Goal: Find contact information: Find contact information

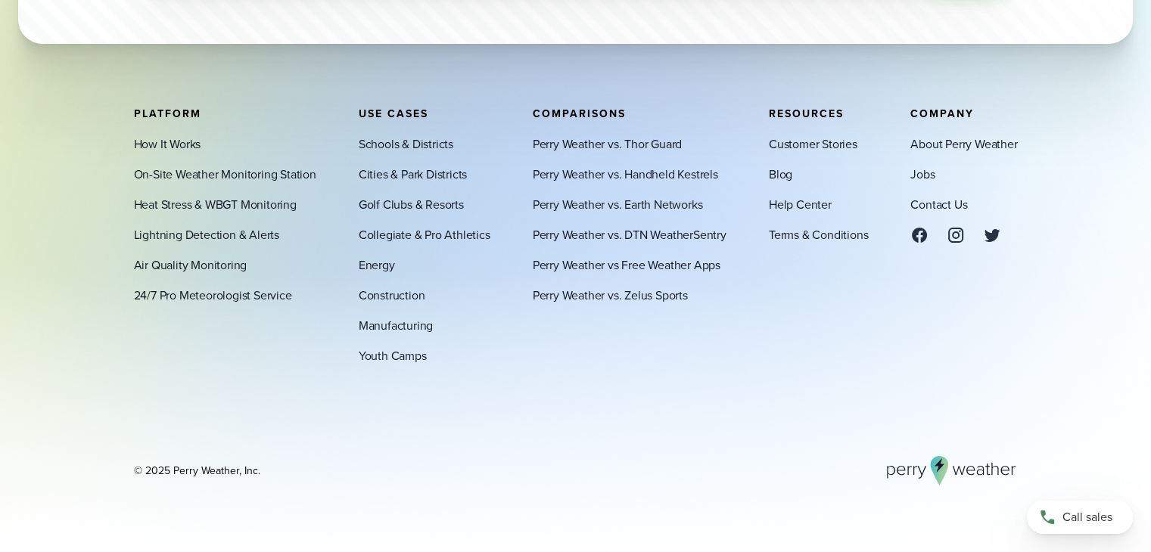
scroll to position [5205, 0]
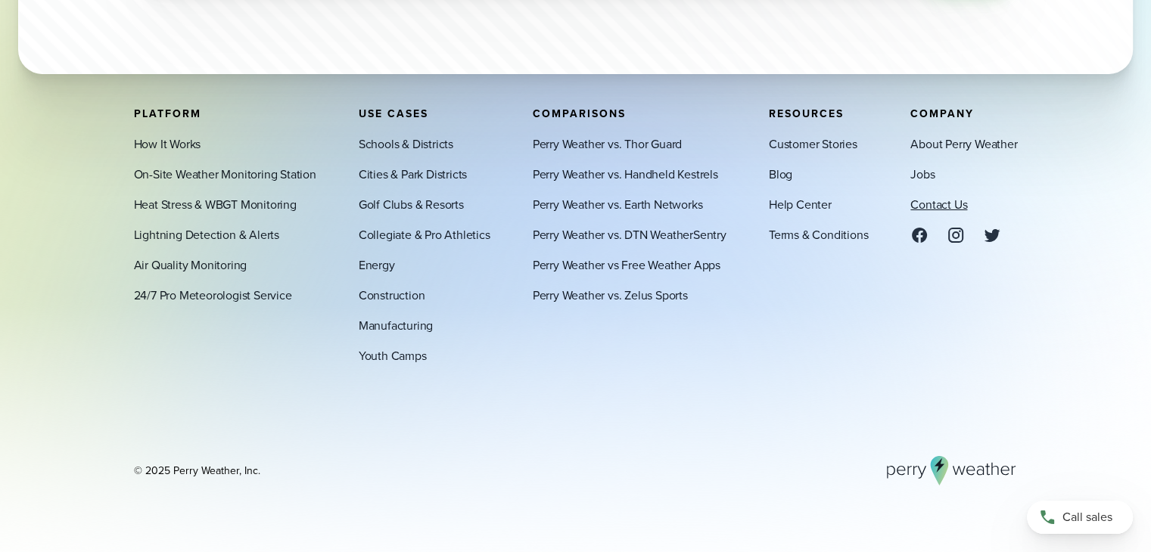
click at [947, 201] on link "Contact Us" at bounding box center [938, 204] width 57 height 18
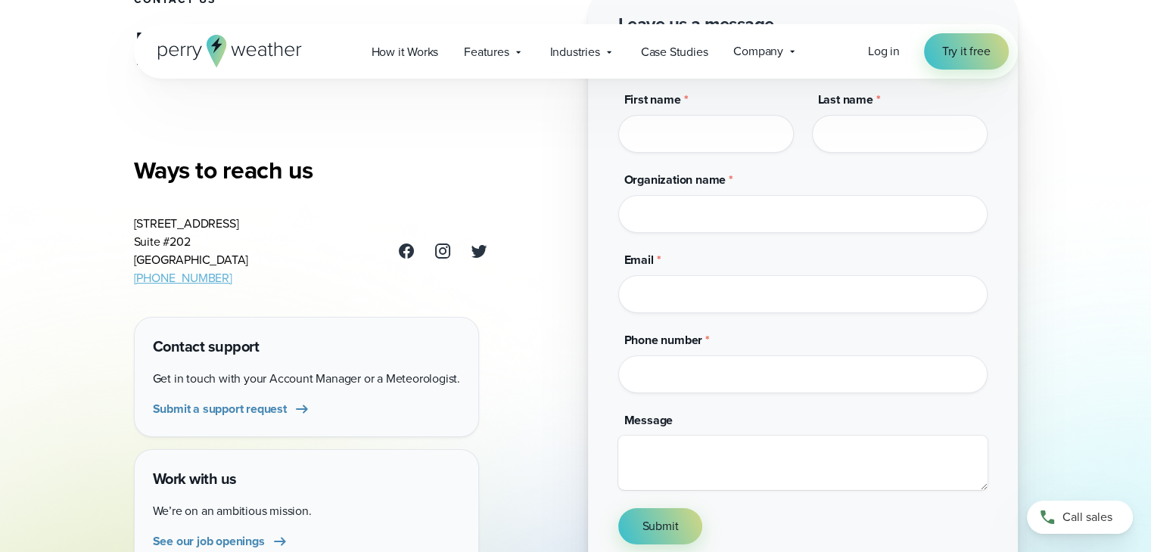
scroll to position [154, 0]
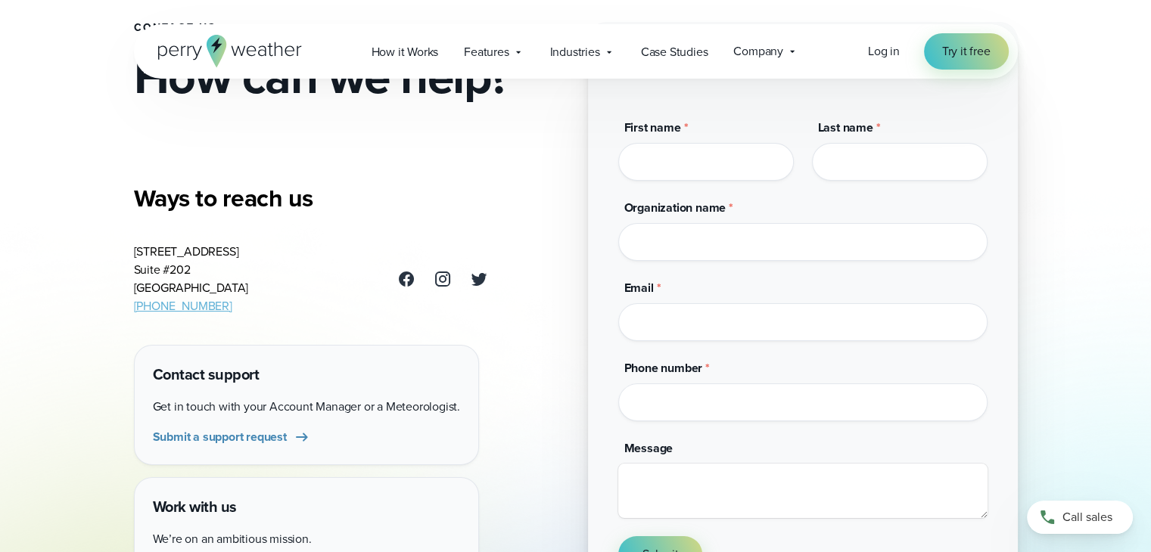
drag, startPoint x: 222, startPoint y: 250, endPoint x: 129, endPoint y: 218, distance: 98.4
click at [129, 218] on div "Contact Us How can we help? Ways to reach us 3102 Oak Lawn Ave Suite #202 Dalla…" at bounding box center [576, 240] width 1090 height 726
copy address "3102 Oak Lawn Ave Suite #202 Dallas, TX 75219"
